Goal: Task Accomplishment & Management: Complete application form

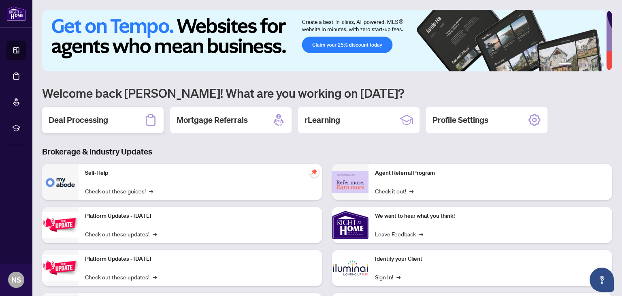
click at [93, 122] on h2 "Deal Processing" at bounding box center [79, 119] width 60 height 11
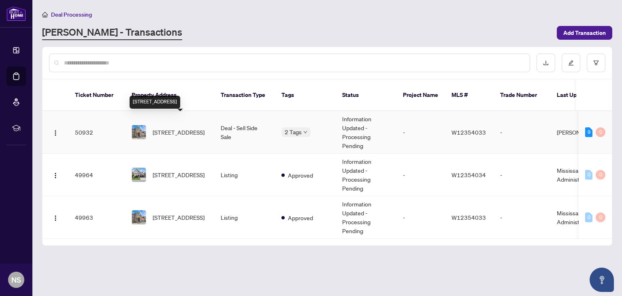
click at [184, 128] on span "[STREET_ADDRESS]" at bounding box center [179, 132] width 52 height 9
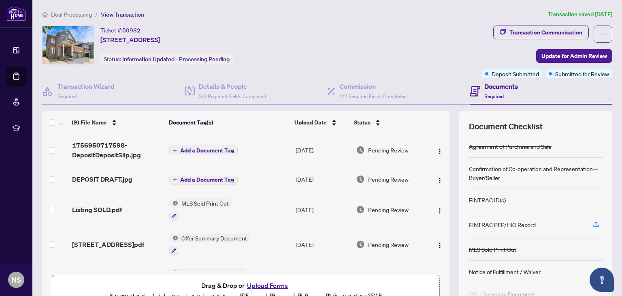
click at [211, 148] on span "Add a Document Tag" at bounding box center [207, 150] width 54 height 6
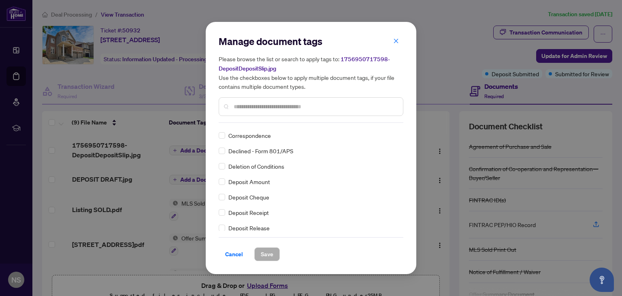
scroll to position [689, 0]
click at [237, 252] on span "Cancel" at bounding box center [234, 253] width 18 height 13
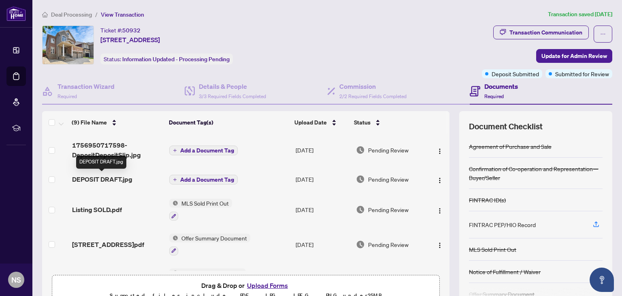
click at [120, 177] on span "DEPOSIT DRAFT.jpg" at bounding box center [102, 179] width 60 height 10
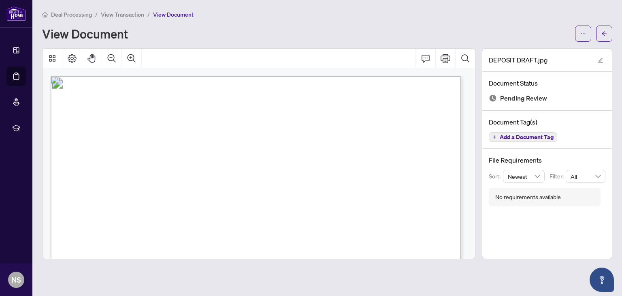
click at [510, 135] on span "Add a Document Tag" at bounding box center [527, 137] width 54 height 6
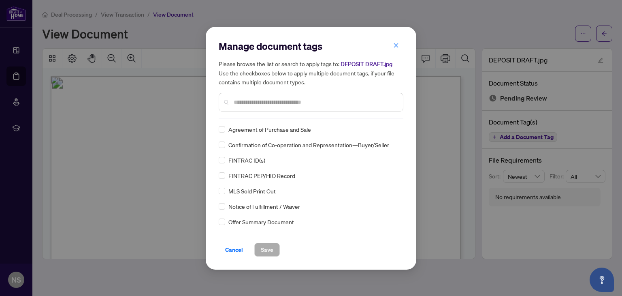
click at [281, 100] on input "text" at bounding box center [315, 102] width 163 height 9
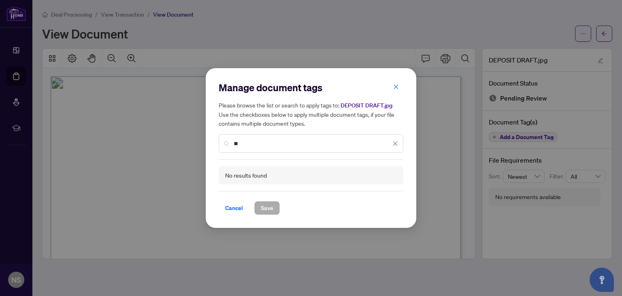
type input "*"
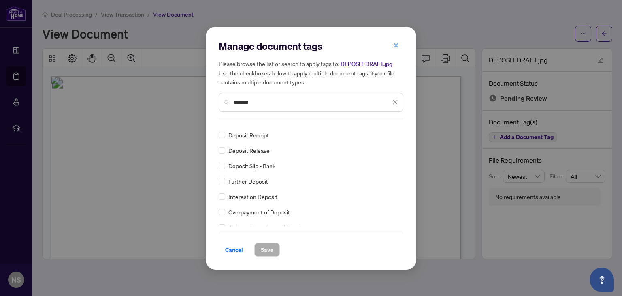
scroll to position [46, 0]
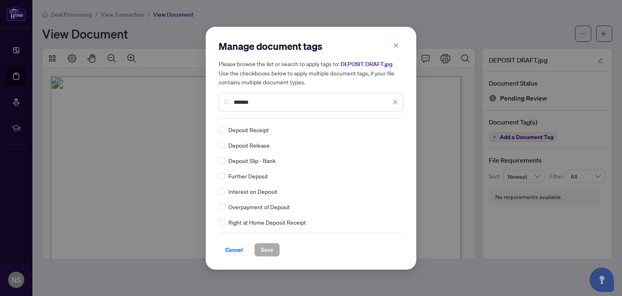
drag, startPoint x: 267, startPoint y: 100, endPoint x: 207, endPoint y: 99, distance: 60.0
click at [207, 99] on div "Manage document tags Please browse the list or search to apply tags to: DEPOSIT…" at bounding box center [311, 148] width 211 height 243
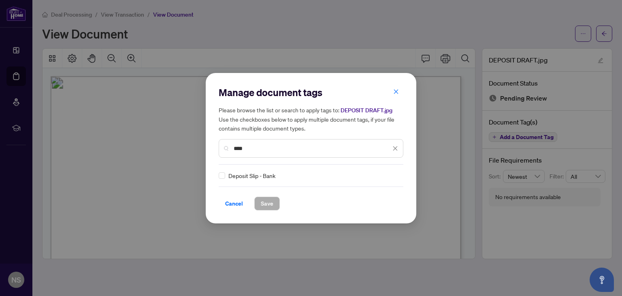
scroll to position [0, 0]
type input "****"
click at [233, 205] on span "Cancel" at bounding box center [234, 203] width 18 height 13
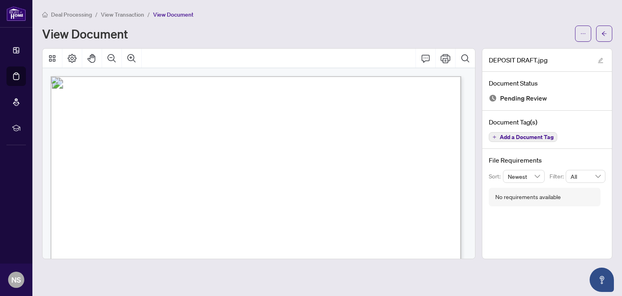
click at [166, 13] on span "View Document" at bounding box center [173, 14] width 41 height 7
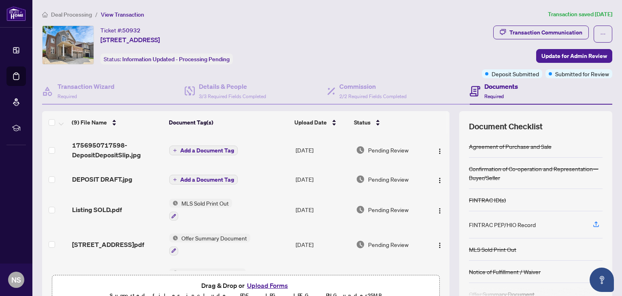
click at [224, 150] on span "Add a Document Tag" at bounding box center [207, 150] width 54 height 6
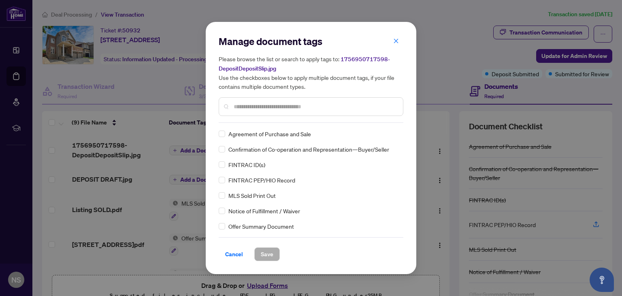
click at [252, 110] on input "text" at bounding box center [315, 106] width 163 height 9
type input "*******"
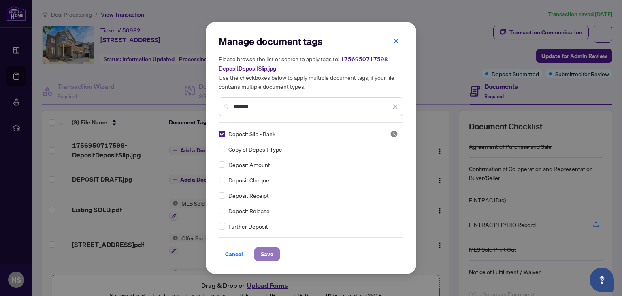
click at [262, 252] on span "Save" at bounding box center [267, 253] width 13 height 13
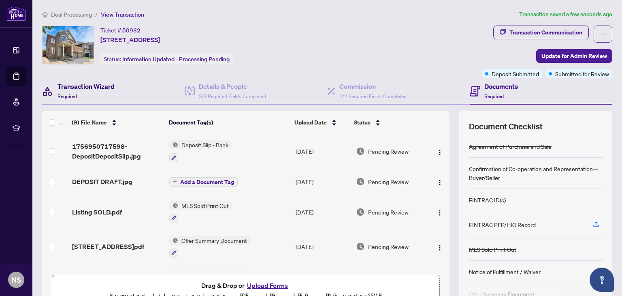
click at [89, 95] on div "Transaction Wizard Required" at bounding box center [86, 90] width 57 height 19
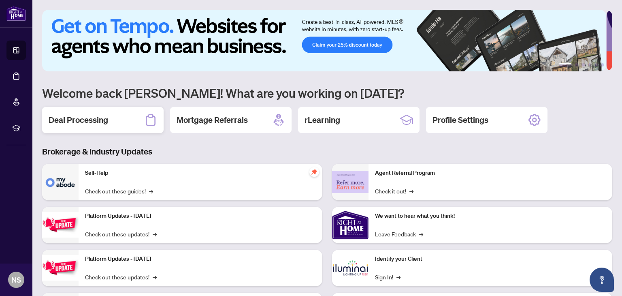
click at [109, 122] on div "Deal Processing" at bounding box center [103, 120] width 122 height 26
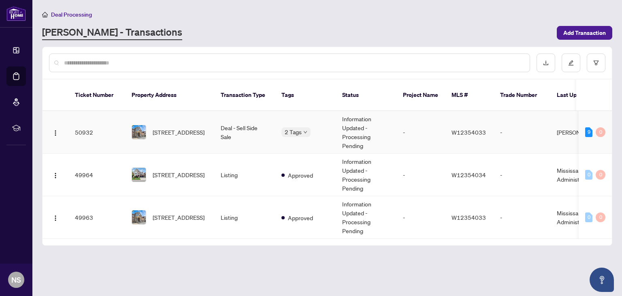
click at [237, 119] on td "Deal - Sell Side Sale" at bounding box center [244, 132] width 61 height 43
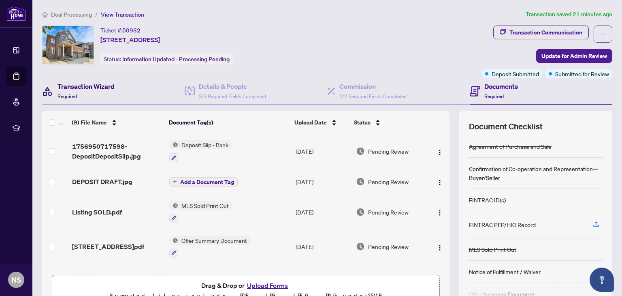
click at [92, 86] on h4 "Transaction Wizard" at bounding box center [86, 86] width 57 height 10
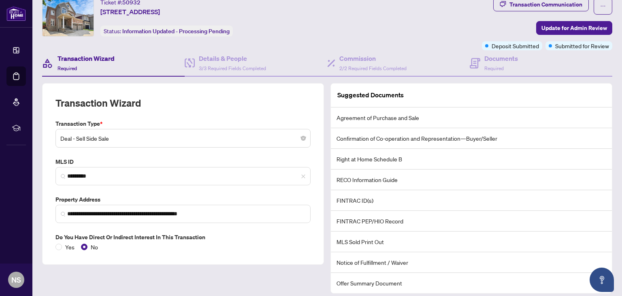
scroll to position [53, 0]
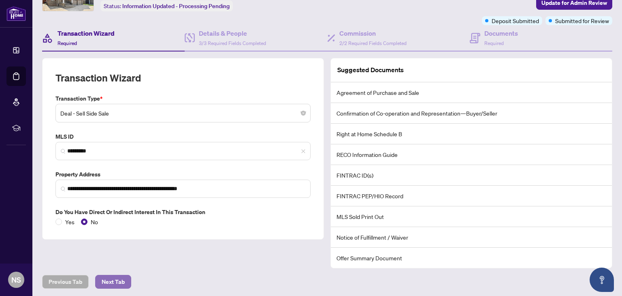
click at [122, 280] on span "Next Tab" at bounding box center [113, 281] width 23 height 13
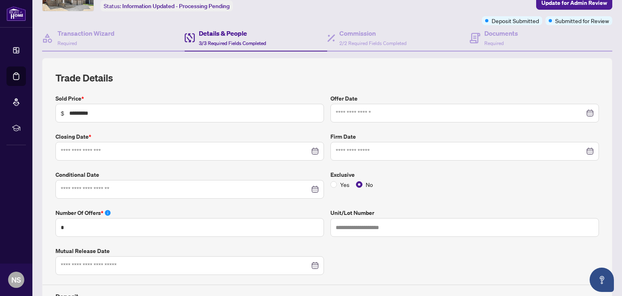
type input "**********"
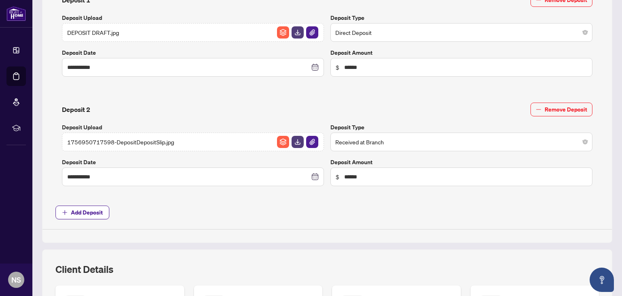
scroll to position [337, 0]
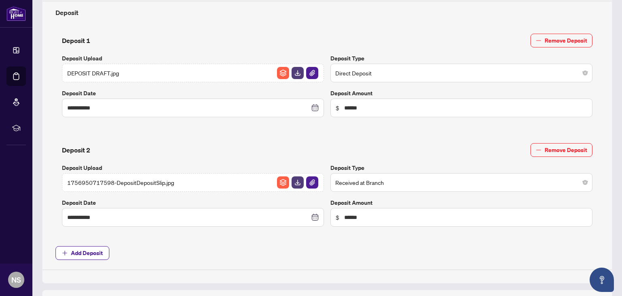
click at [324, 255] on span "Add Deposit" at bounding box center [327, 253] width 544 height 14
click at [539, 179] on span "Received at Branch" at bounding box center [461, 182] width 252 height 15
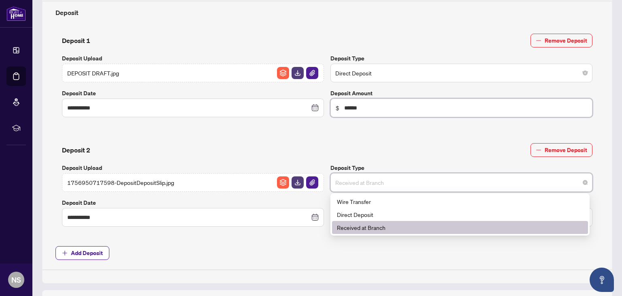
click at [458, 103] on input "******" at bounding box center [465, 107] width 243 height 9
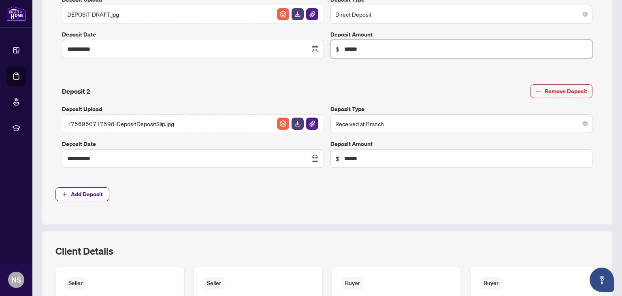
scroll to position [295, 0]
